Goal: Transaction & Acquisition: Purchase product/service

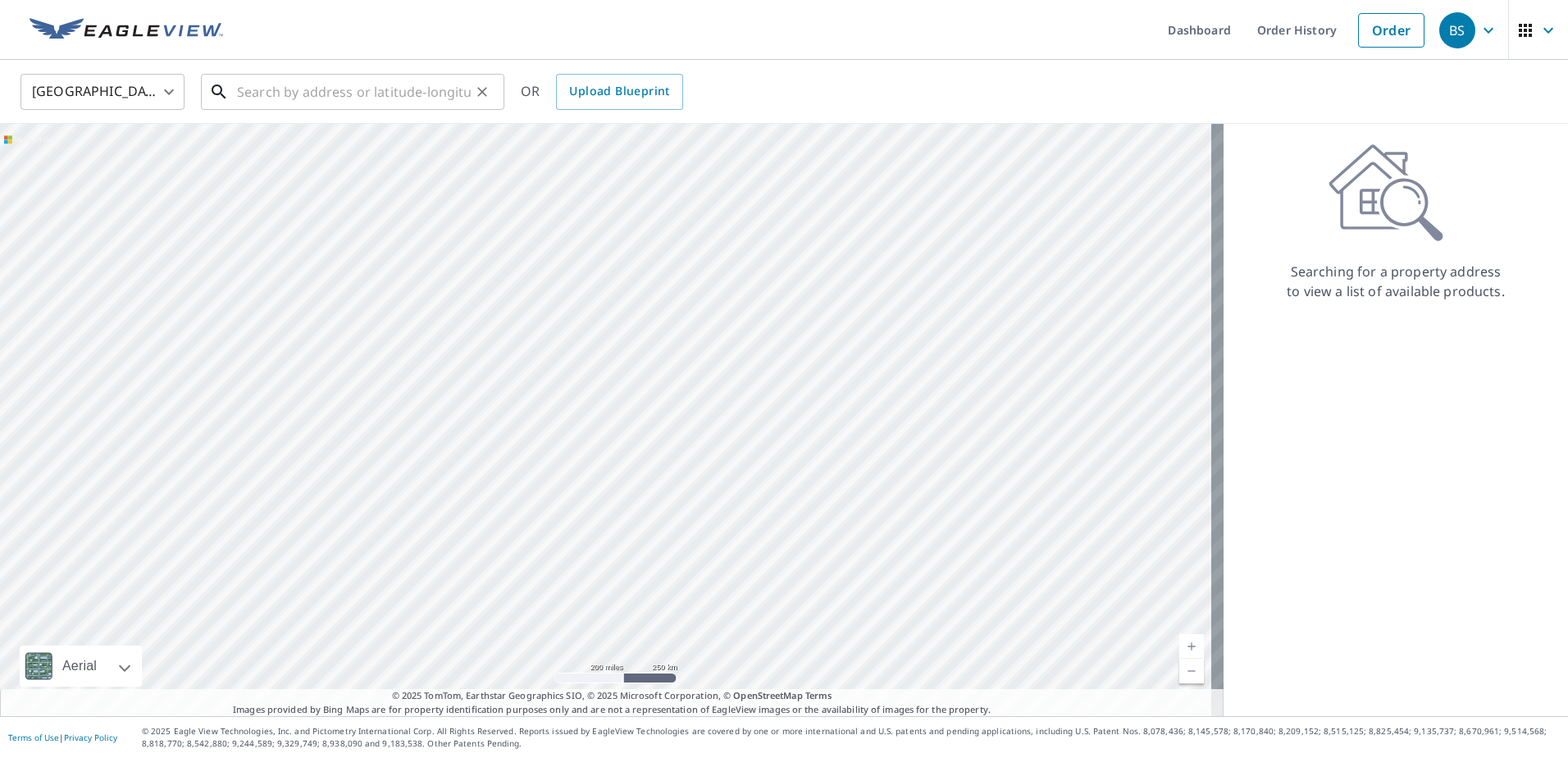
click at [292, 92] on input "text" at bounding box center [354, 91] width 234 height 46
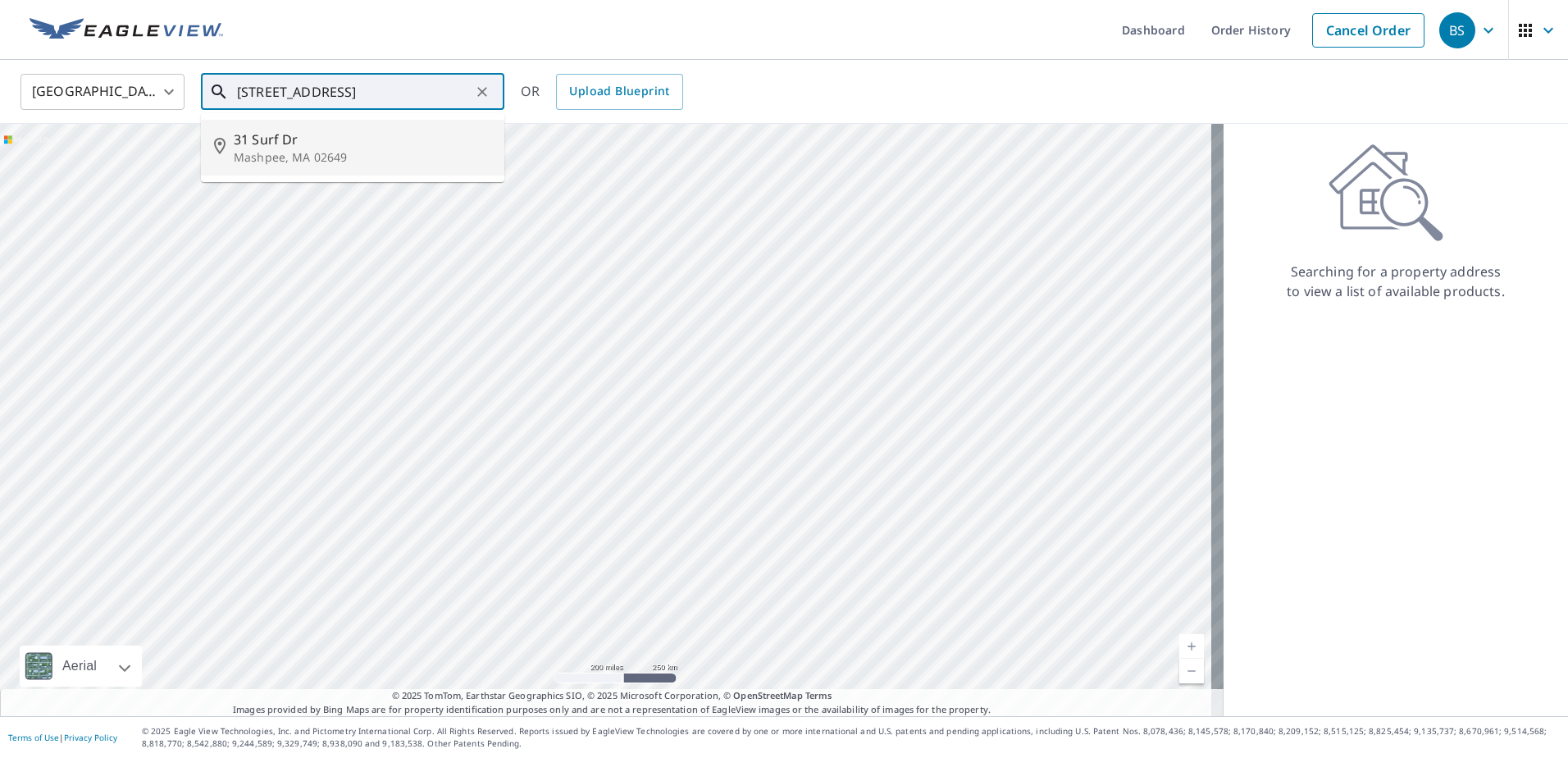
click at [264, 146] on span "31 Surf Dr" at bounding box center [363, 140] width 258 height 20
type input "[STREET_ADDRESS][PERSON_NAME]"
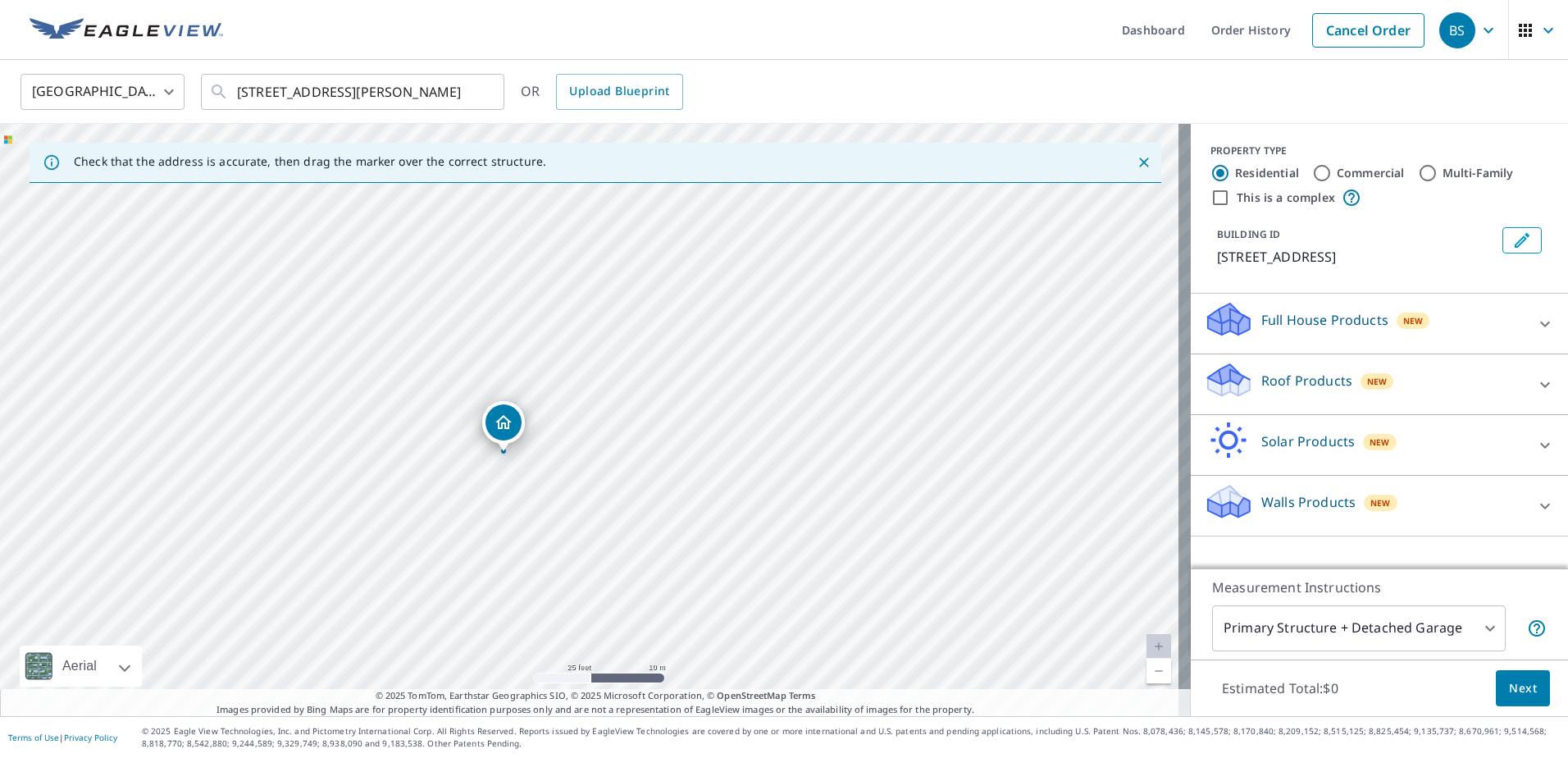
click at [1230, 379] on icon at bounding box center [1229, 374] width 42 height 20
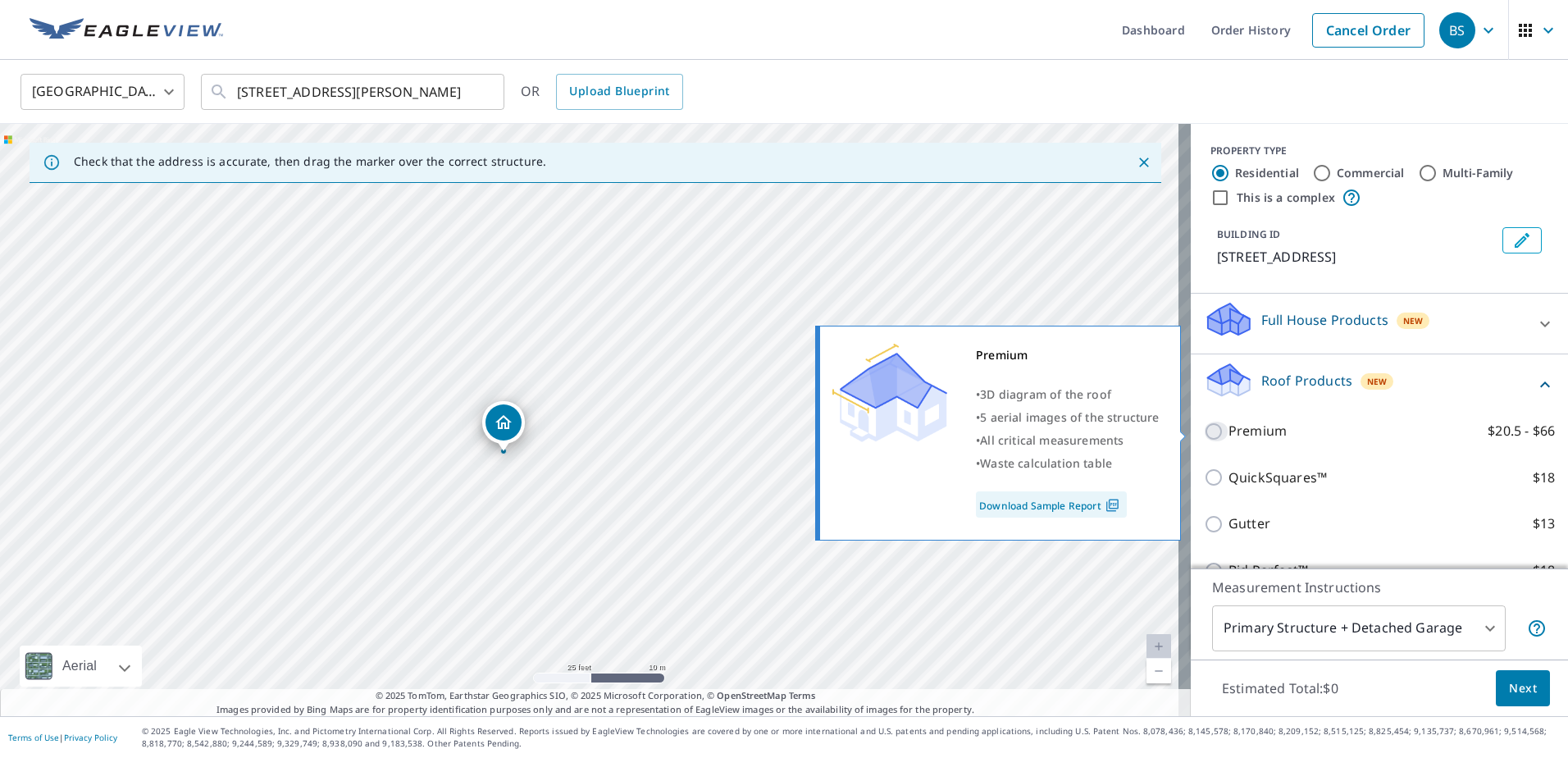
click at [1203, 432] on input "Premium $20.5 - $66" at bounding box center [1215, 432] width 25 height 20
checkbox input "true"
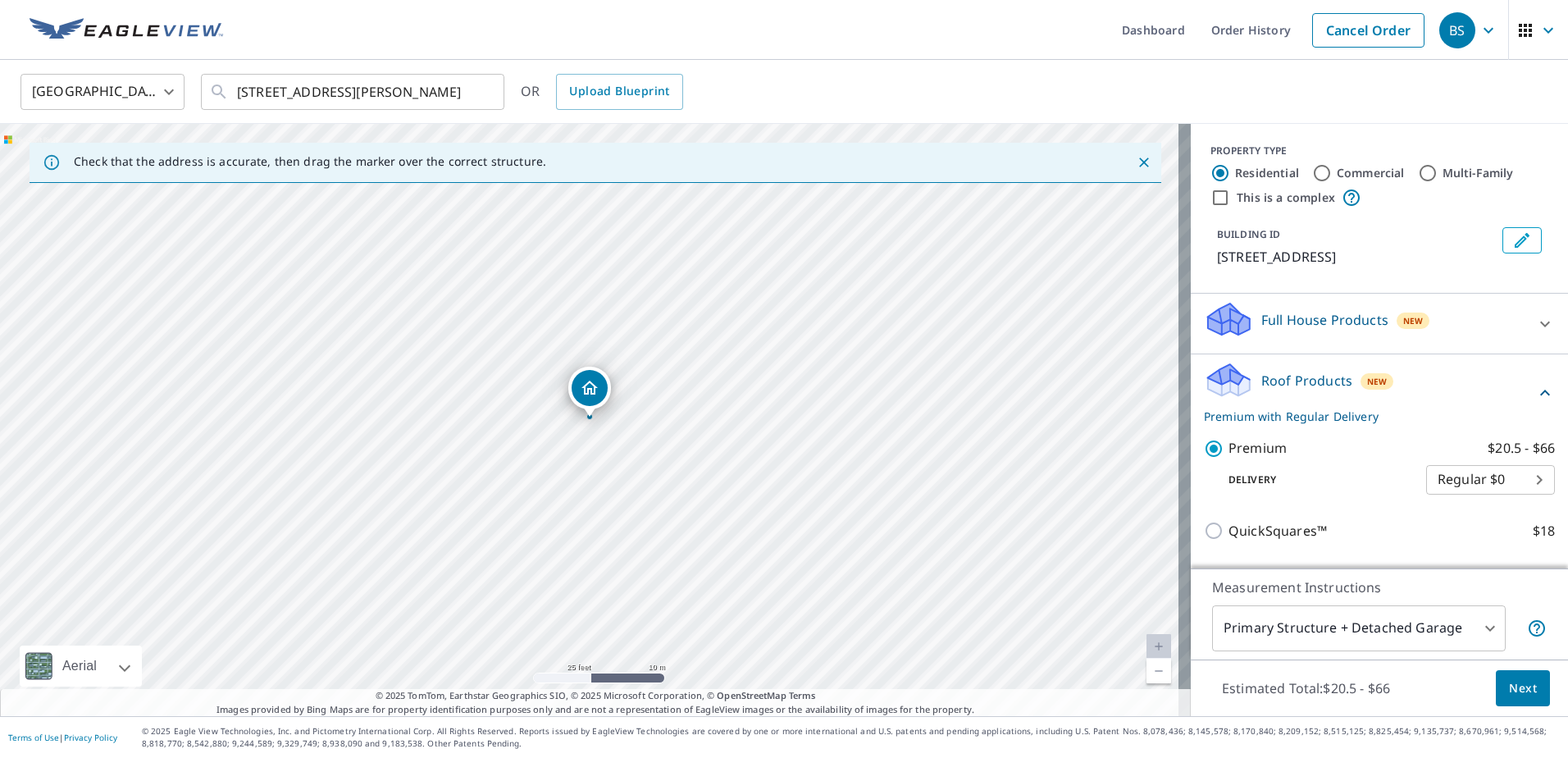
click at [1509, 686] on span "Next" at bounding box center [1522, 689] width 28 height 20
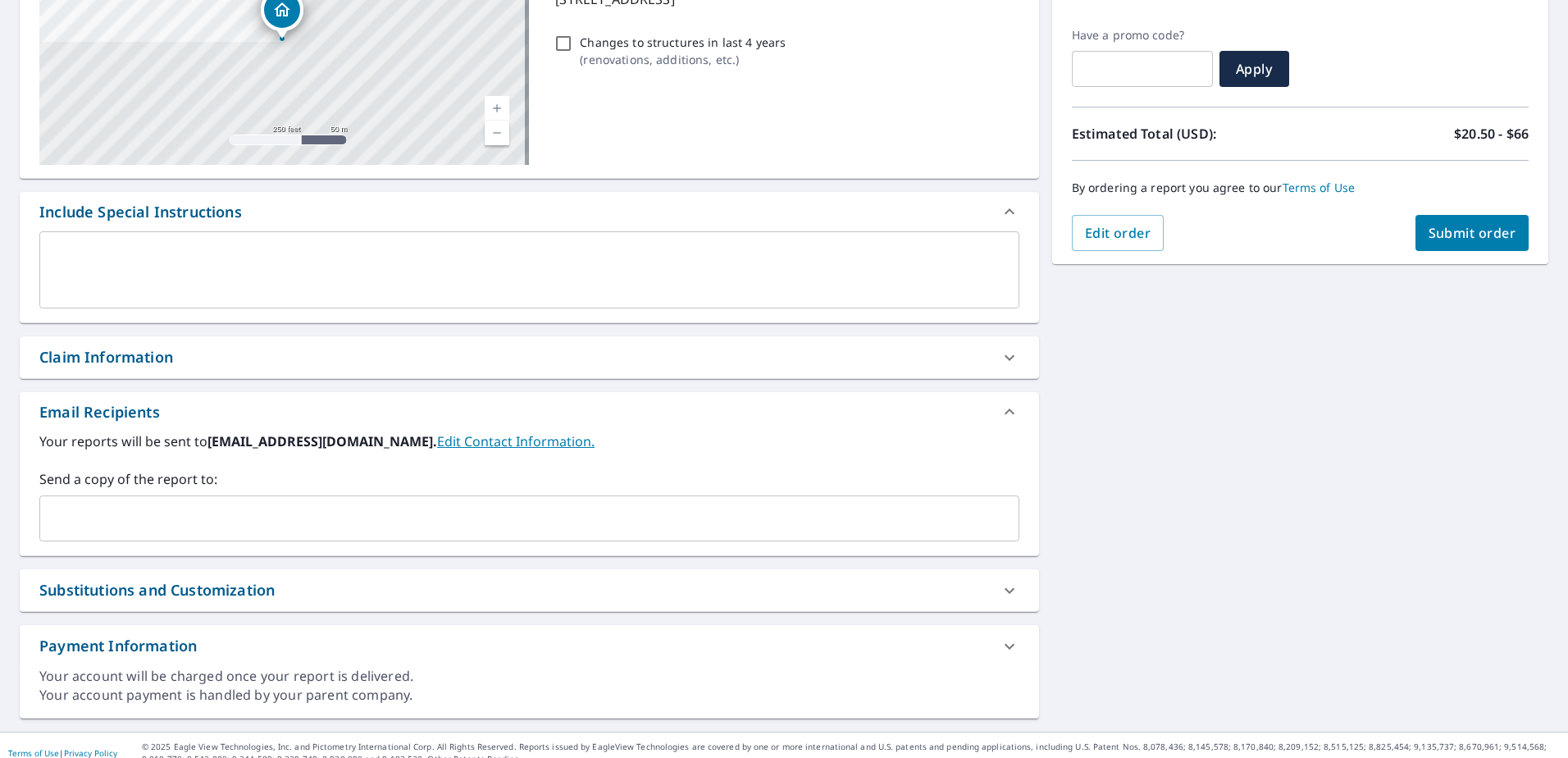
scroll to position [275, 0]
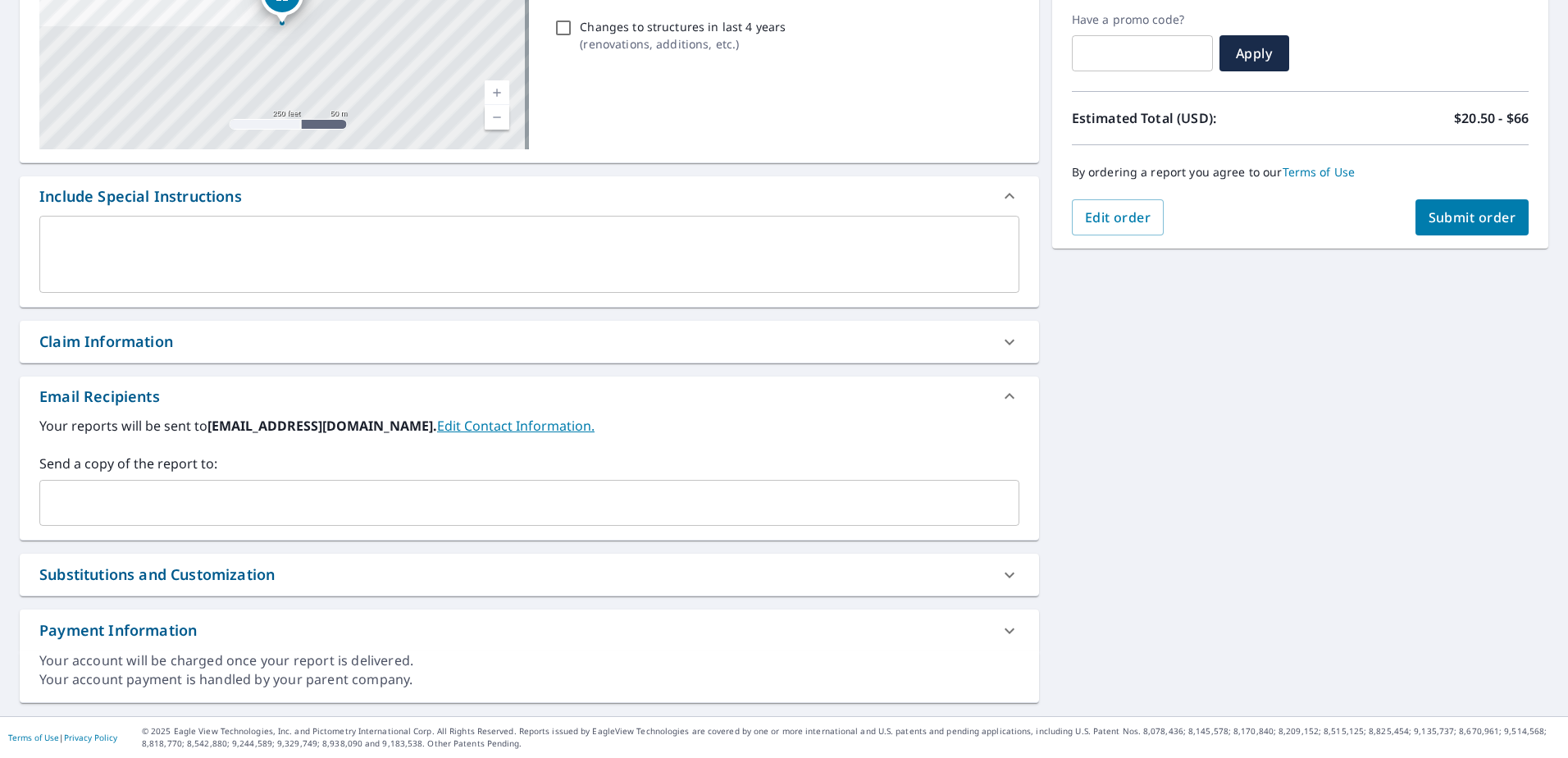
click at [122, 339] on div "Claim Information" at bounding box center [106, 342] width 133 height 22
checkbox input "true"
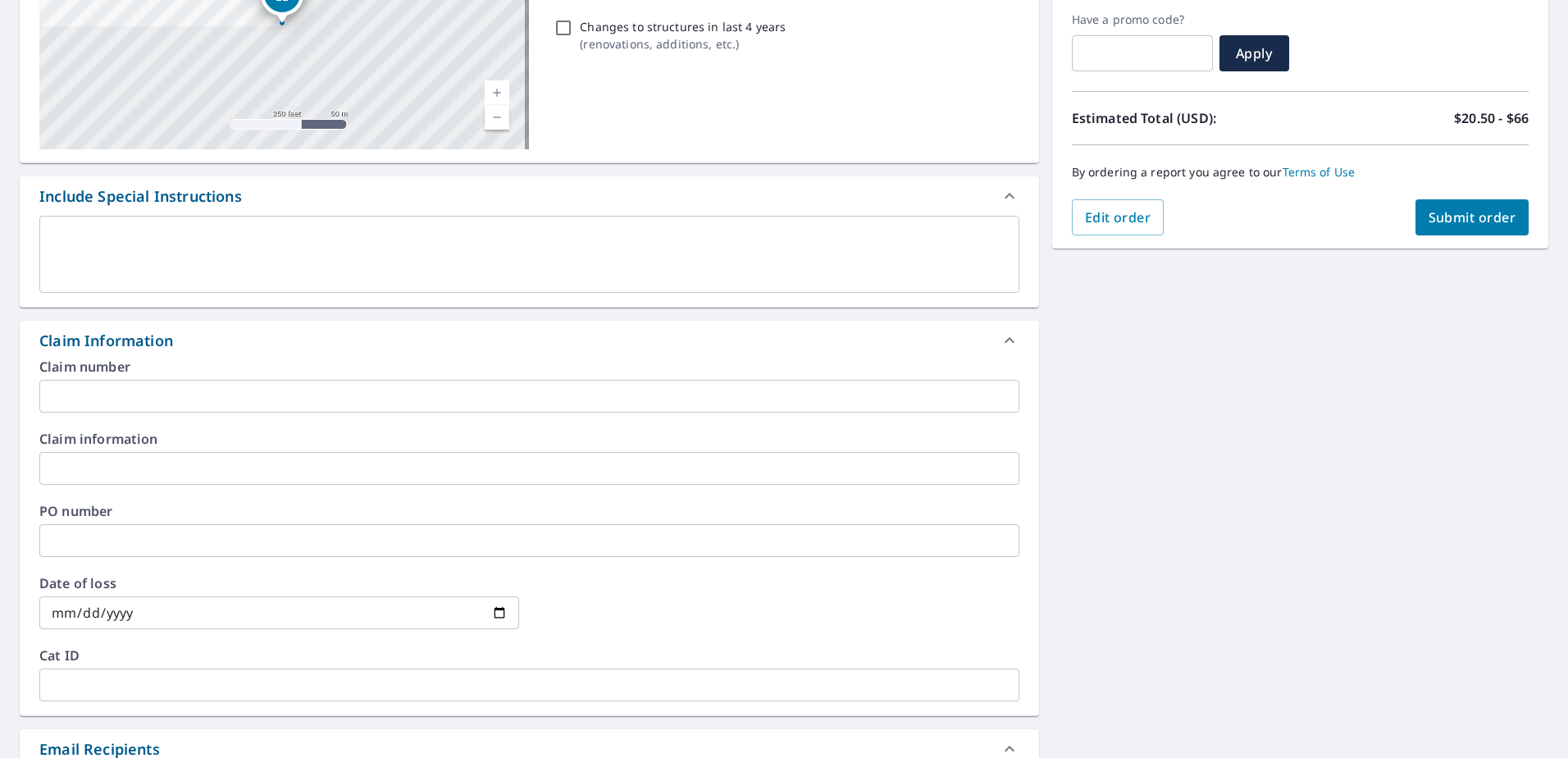
click at [141, 467] on input "text" at bounding box center [529, 468] width 980 height 33
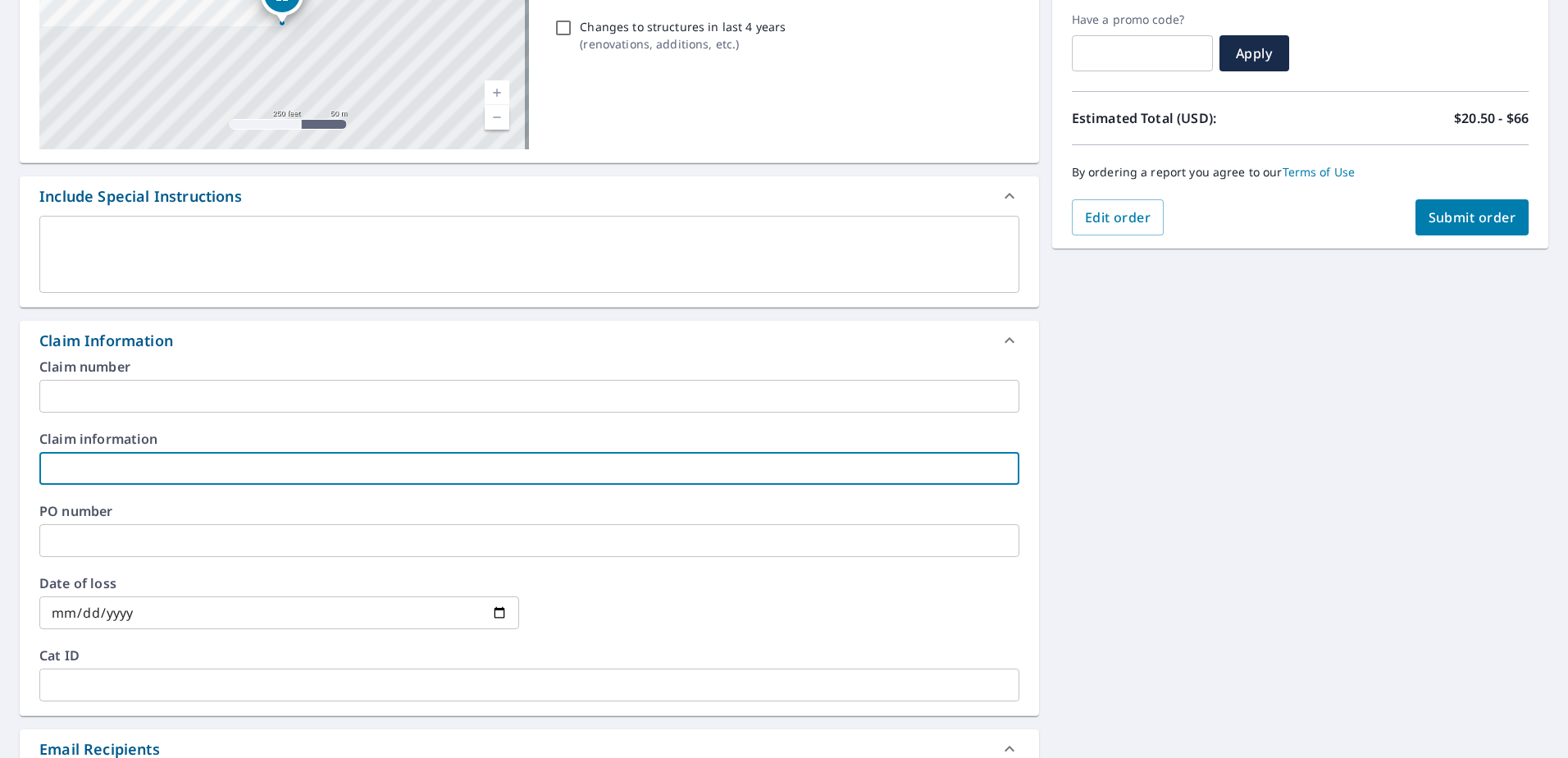
type input "[PERSON_NAME] / [PERSON_NAME] THE ROOFER"
checkbox input "true"
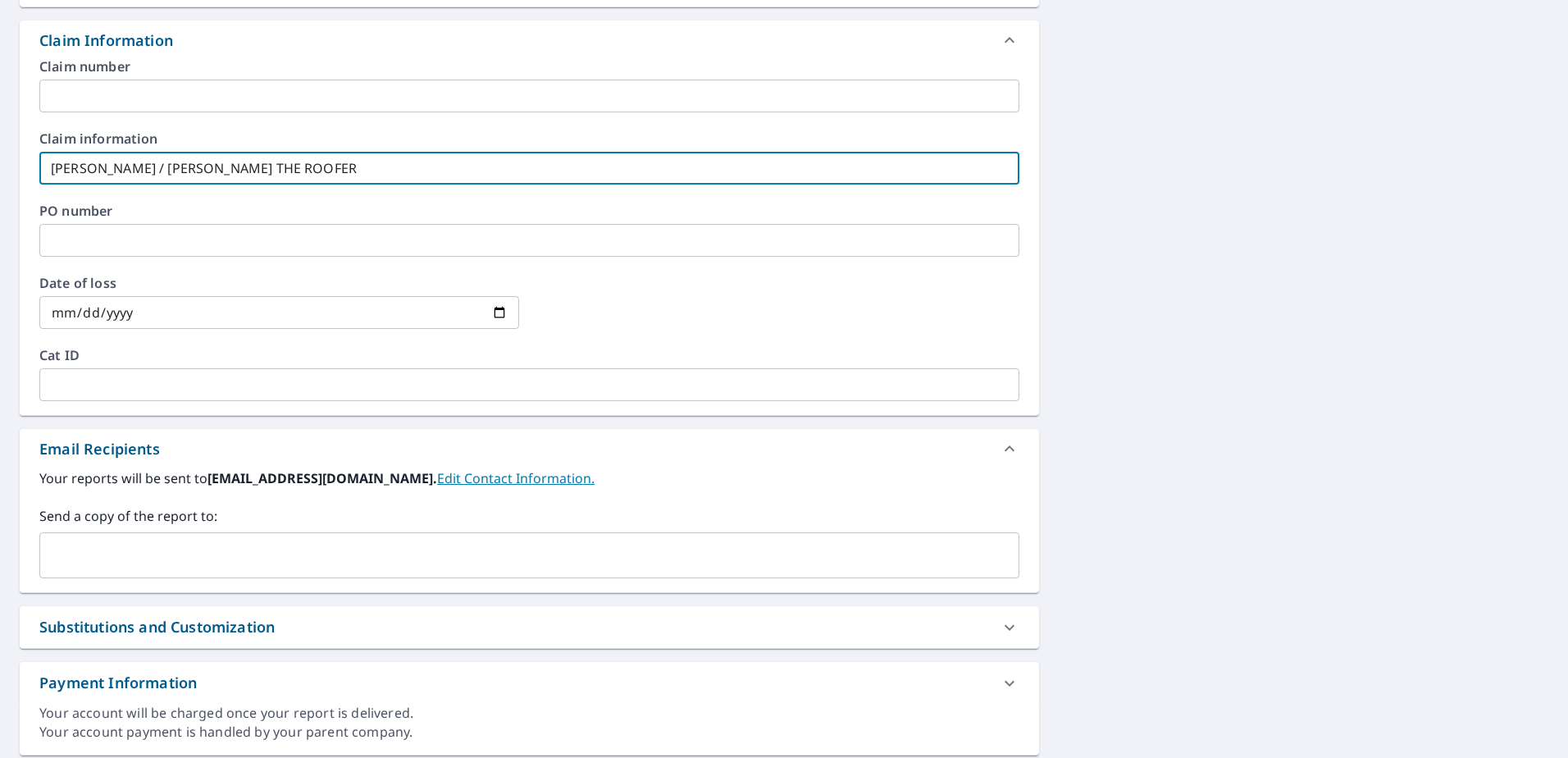
scroll to position [628, 0]
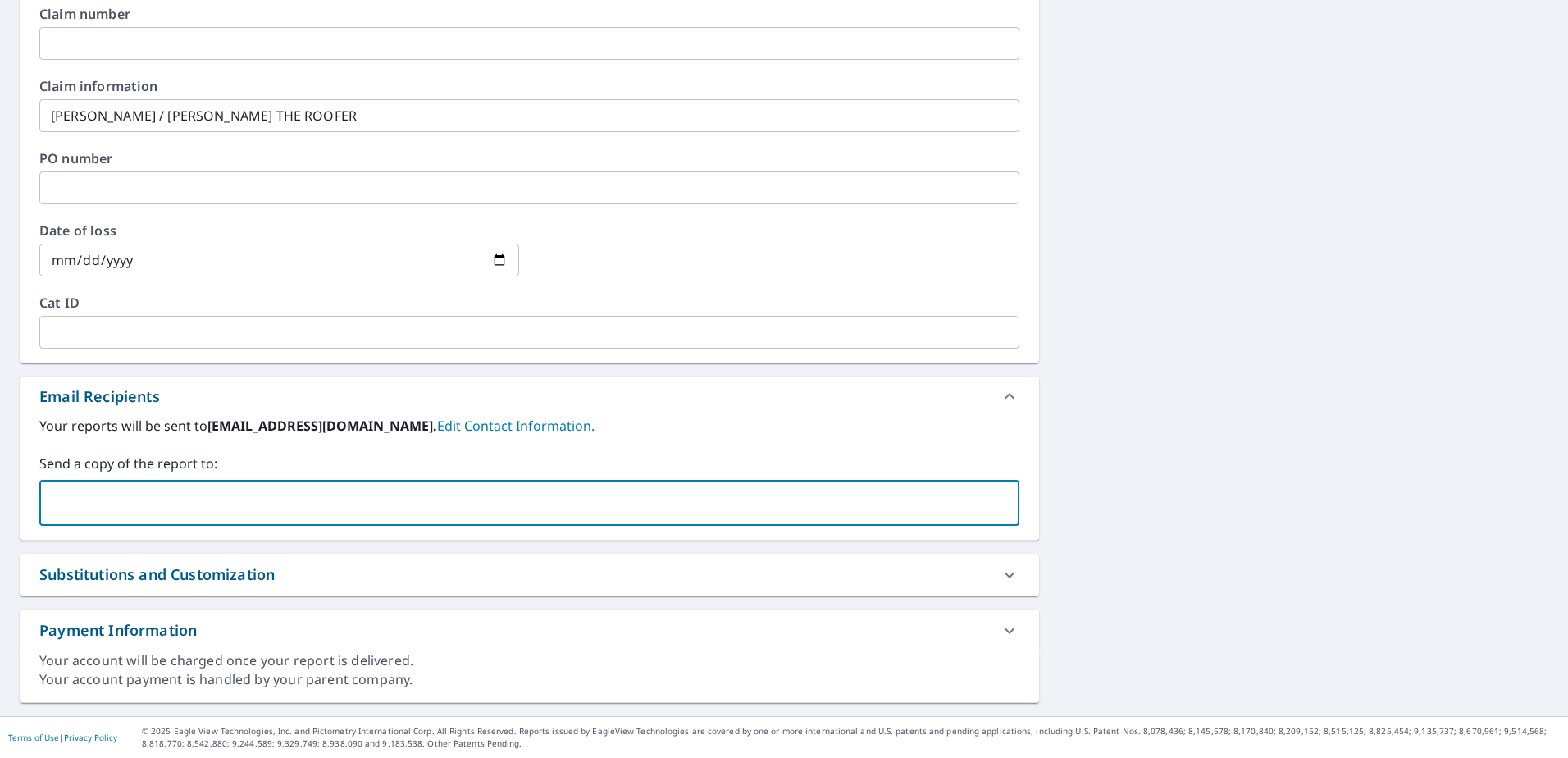
click at [157, 505] on input "text" at bounding box center [516, 503] width 940 height 31
type input "g"
type input "C"
type input "[EMAIL_ADDRESS][DOMAIN_NAME]"
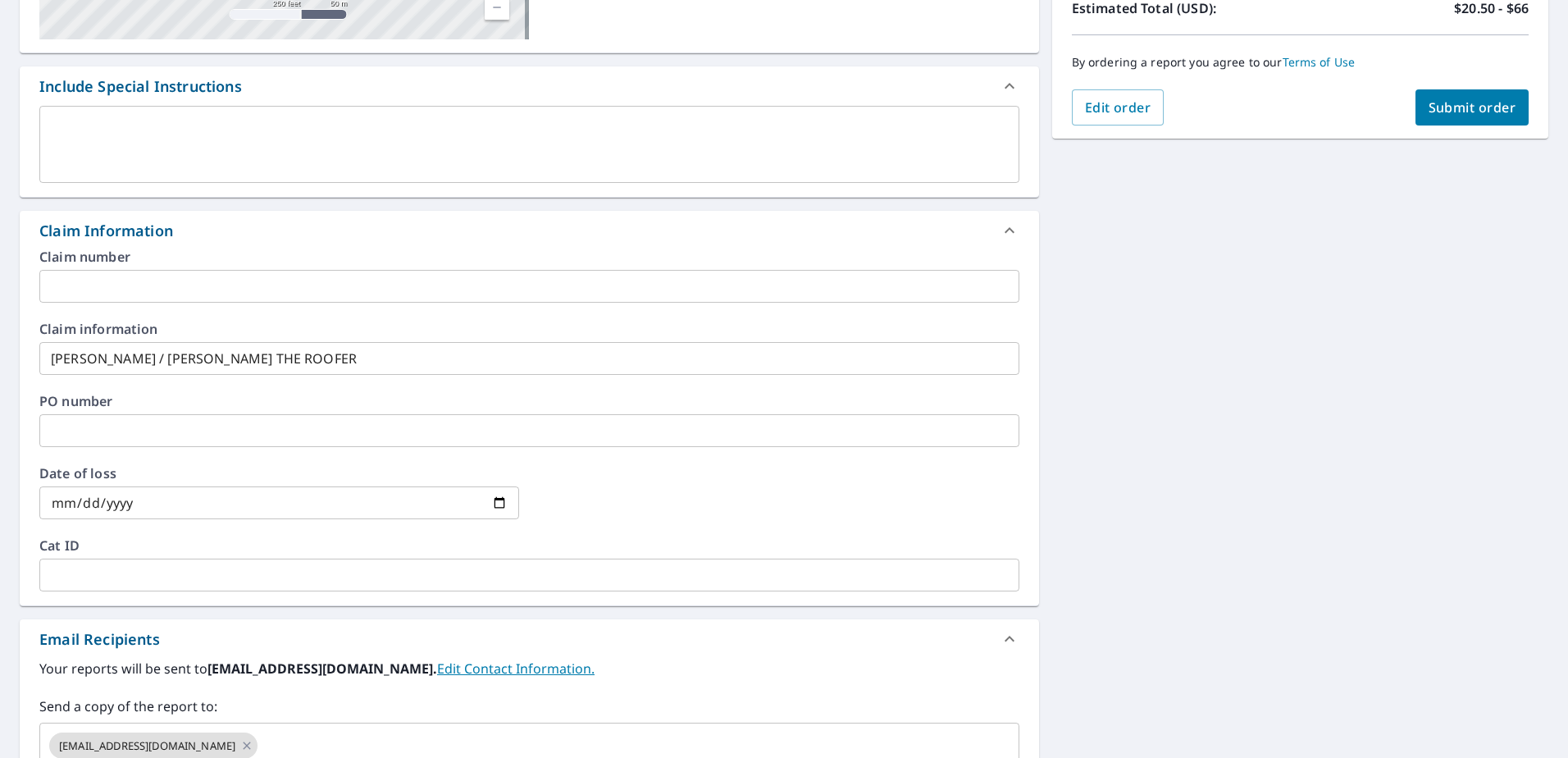
scroll to position [218, 0]
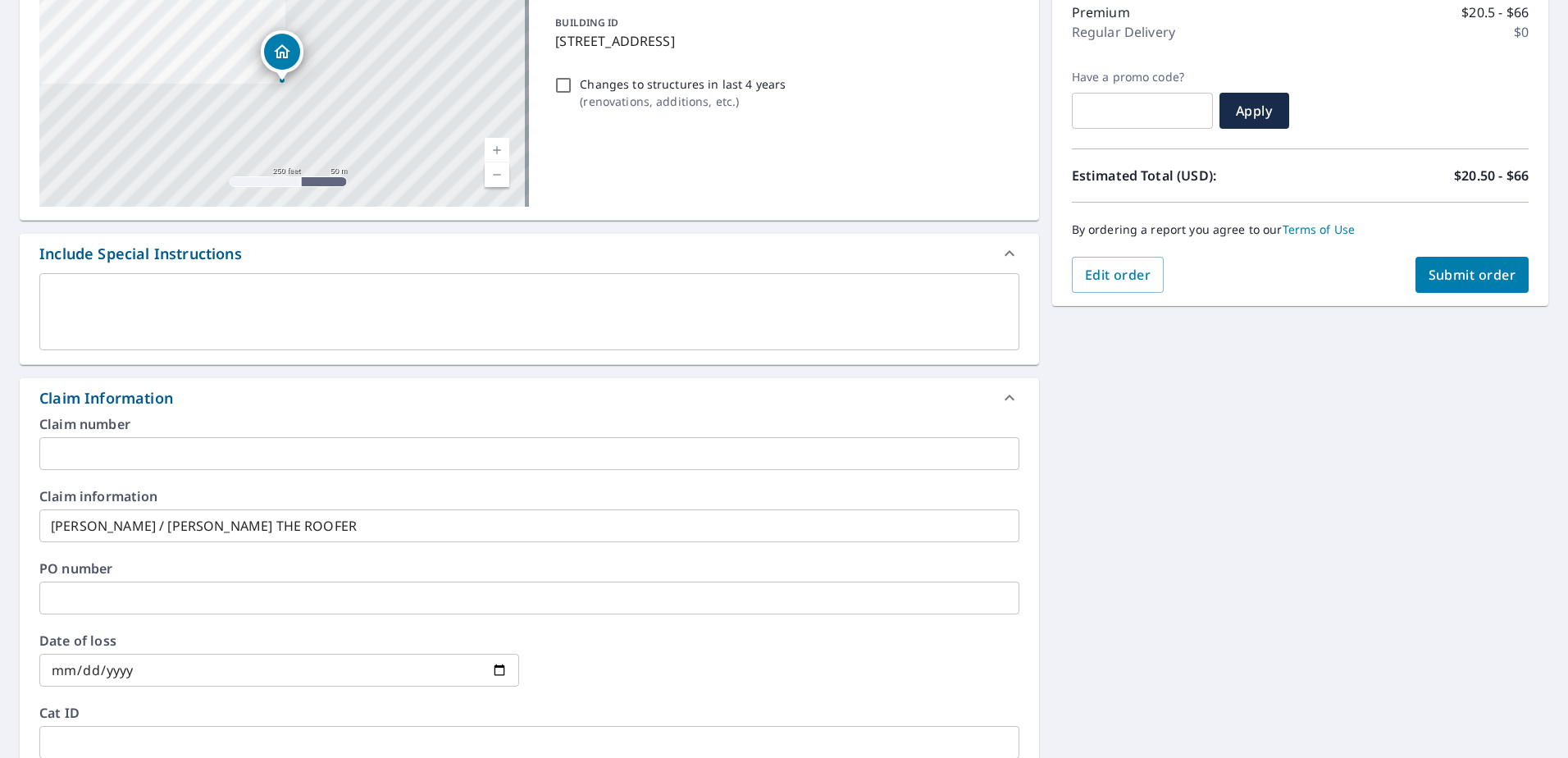
click at [1447, 268] on span "Submit order" at bounding box center [1472, 275] width 88 height 18
checkbox input "true"
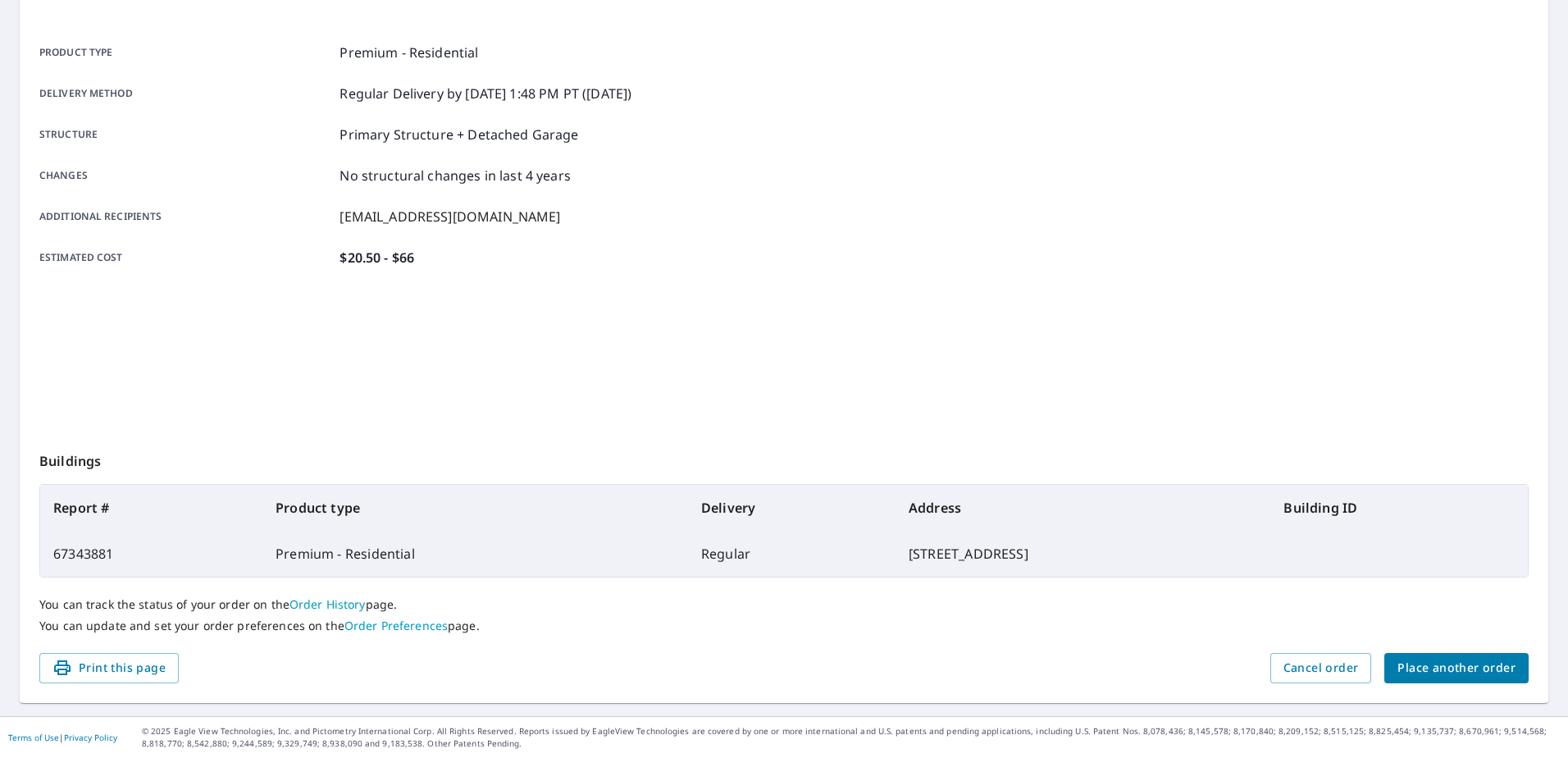
scroll to position [208, 0]
